Goal: Task Accomplishment & Management: Manage account settings

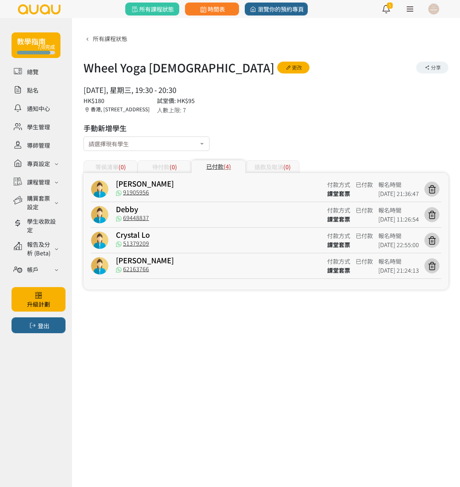
click at [118, 424] on div "教學指南 7/8完成 總覽 點名 通知中心 學生管理 導師管理 專頁設定 外觀與主題 基本資料 資格和認證 課程管理 課程 課程設定 課程組合 (Beta) …" at bounding box center [230, 243] width 460 height 487
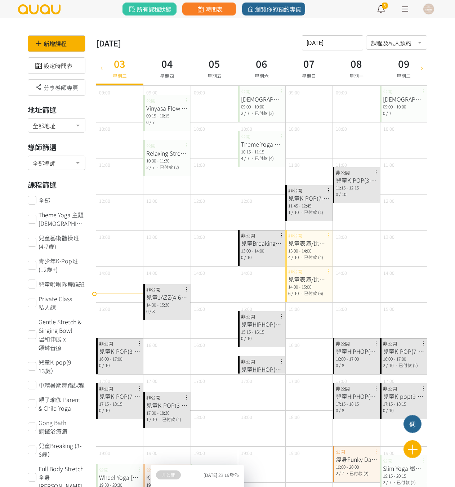
click at [194, 10] on link "時間表" at bounding box center [209, 9] width 54 height 13
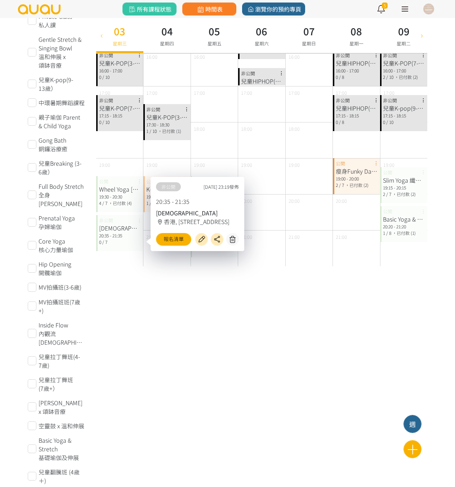
click at [194, 10] on link "時間表" at bounding box center [209, 9] width 54 height 13
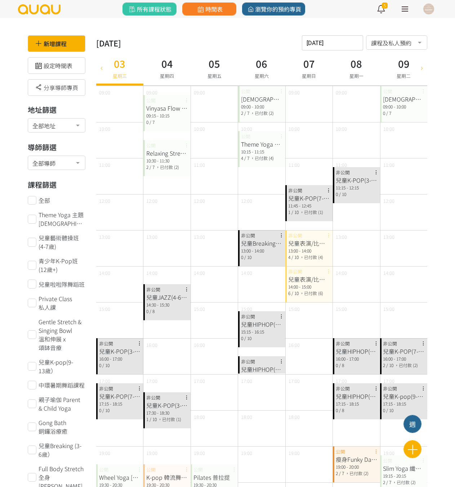
click at [101, 69] on icon at bounding box center [101, 68] width 8 height 6
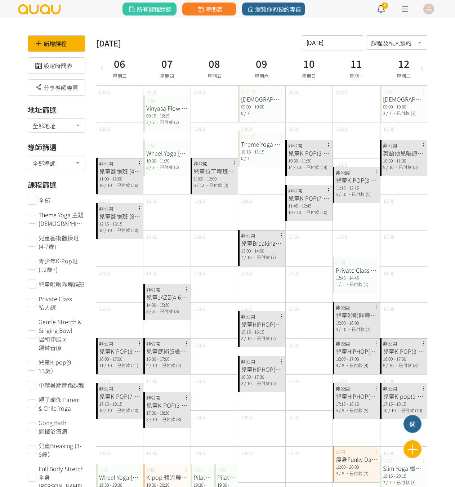
click at [102, 69] on icon at bounding box center [101, 68] width 8 height 6
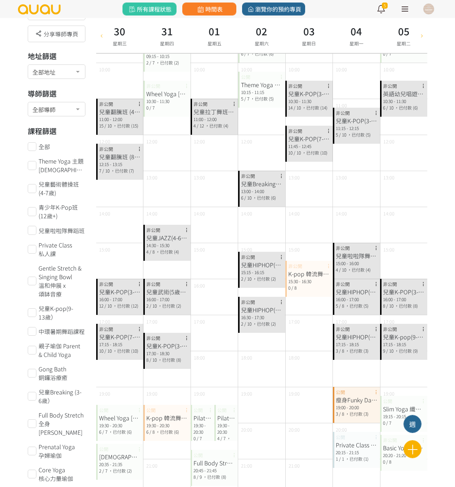
scroll to position [72, 0]
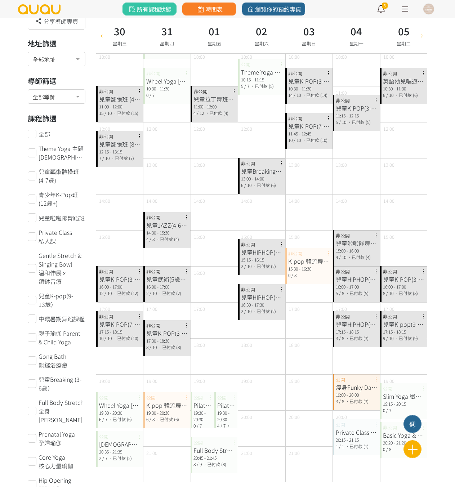
click at [423, 39] on div at bounding box center [421, 35] width 11 height 35
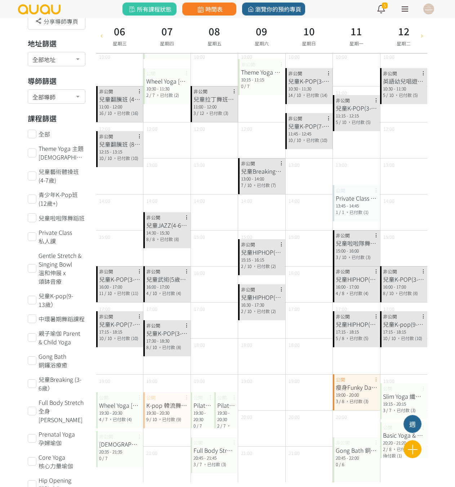
click at [424, 39] on div at bounding box center [421, 35] width 11 height 35
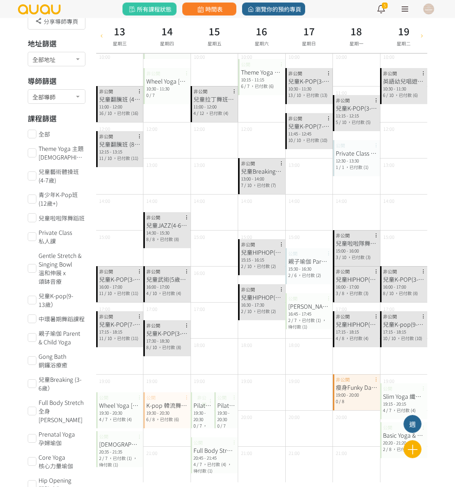
click at [424, 38] on icon at bounding box center [422, 35] width 8 height 6
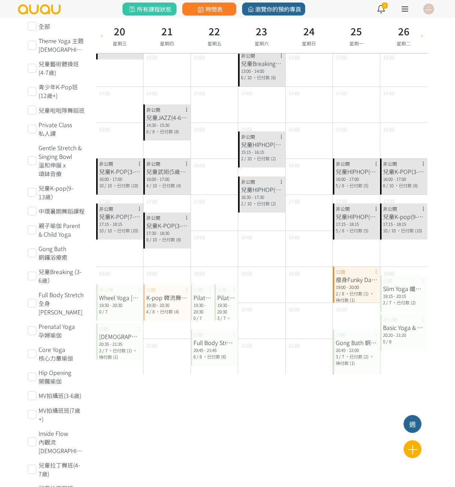
scroll to position [180, 0]
click at [425, 36] on icon at bounding box center [422, 35] width 8 height 6
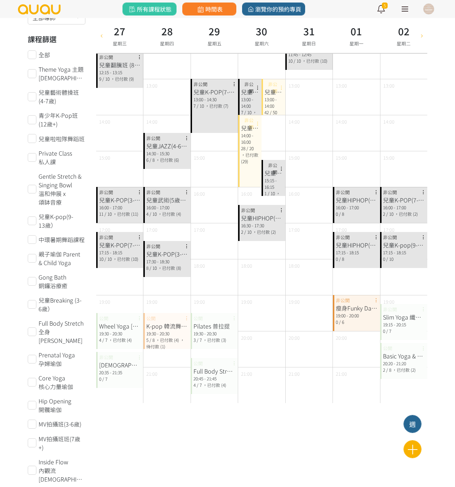
scroll to position [36, 0]
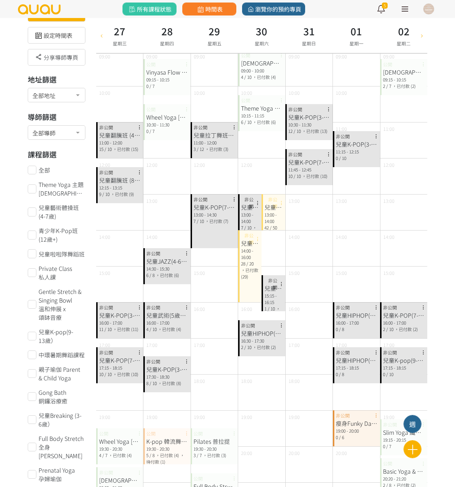
click at [102, 35] on icon at bounding box center [101, 35] width 8 height 6
type input "2025-08-20"
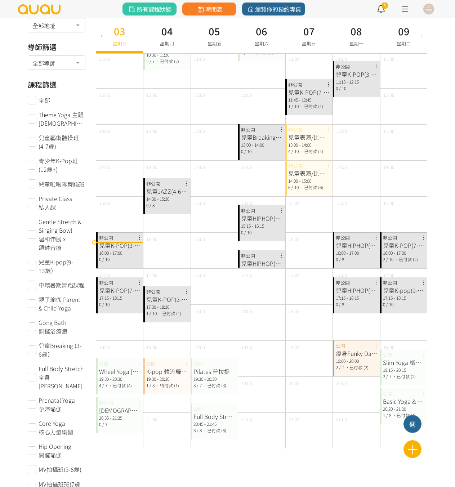
scroll to position [144, 0]
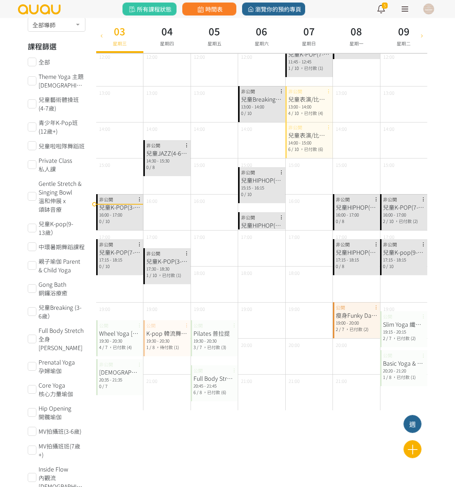
click at [348, 322] on div "19:00 - 20:00" at bounding box center [356, 322] width 41 height 6
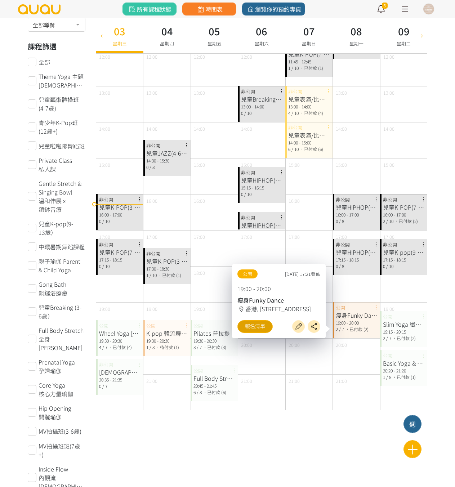
click at [262, 324] on link "報名清單" at bounding box center [254, 326] width 35 height 13
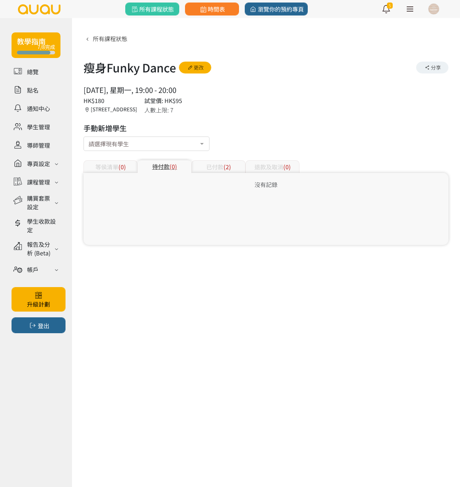
click at [229, 168] on span "(2)" at bounding box center [228, 166] width 8 height 9
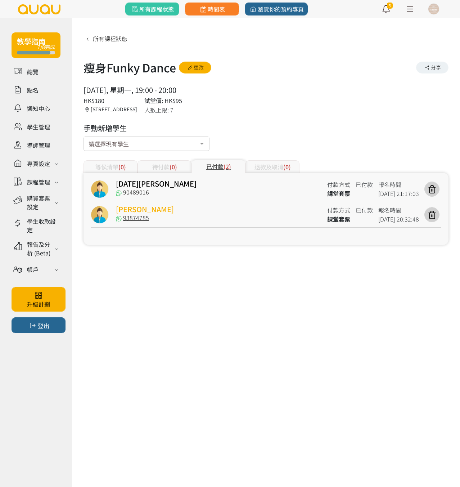
click at [168, 212] on link "[PERSON_NAME]" at bounding box center [145, 209] width 58 height 10
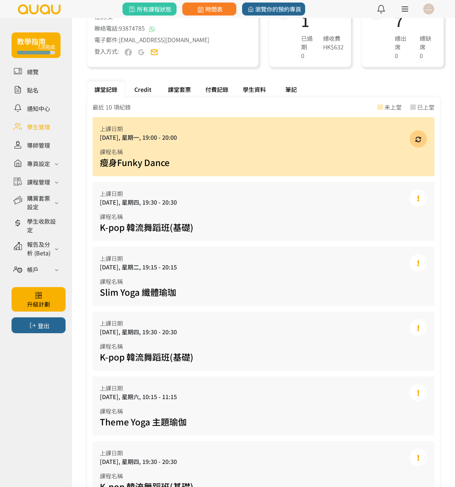
scroll to position [108, 0]
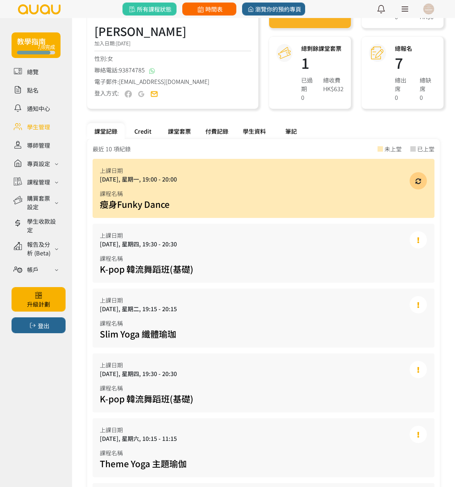
click at [211, 12] on span "時間表" at bounding box center [209, 9] width 26 height 9
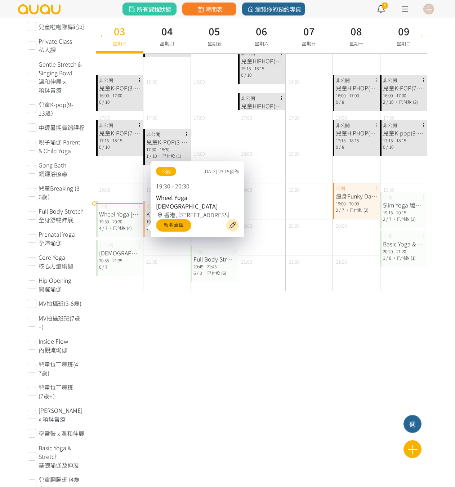
scroll to position [216, 0]
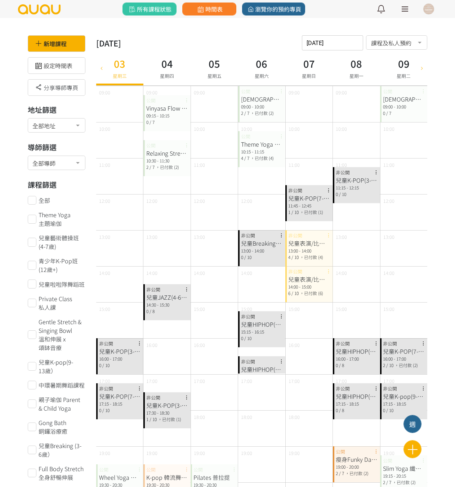
click at [168, 162] on div "10:30 - 11:30" at bounding box center [166, 160] width 41 height 6
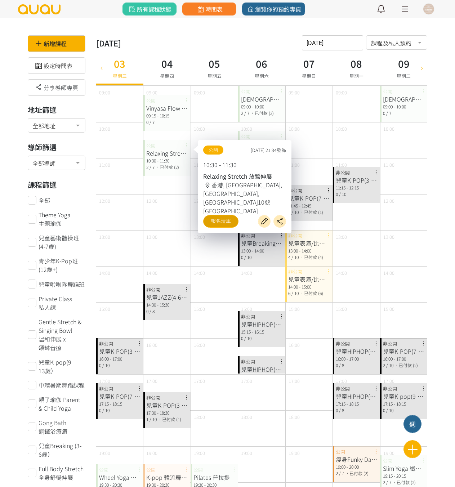
drag, startPoint x: 219, startPoint y: 205, endPoint x: 220, endPoint y: 195, distance: 9.4
click at [163, 114] on div "09:15 - 10:15" at bounding box center [166, 115] width 41 height 6
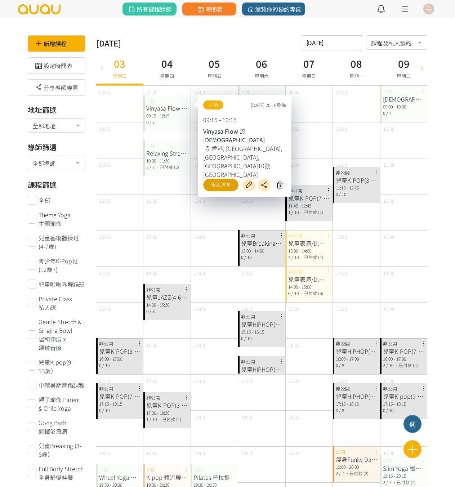
click at [231, 179] on link "報名清單" at bounding box center [220, 185] width 35 height 13
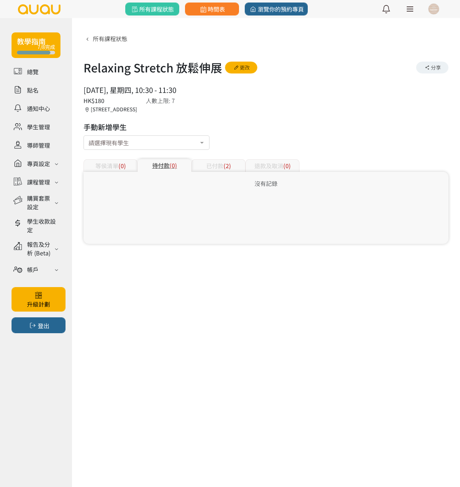
click at [214, 165] on div "已付款 (2)" at bounding box center [219, 165] width 54 height 13
